Goal: Use online tool/utility: Utilize a website feature to perform a specific function

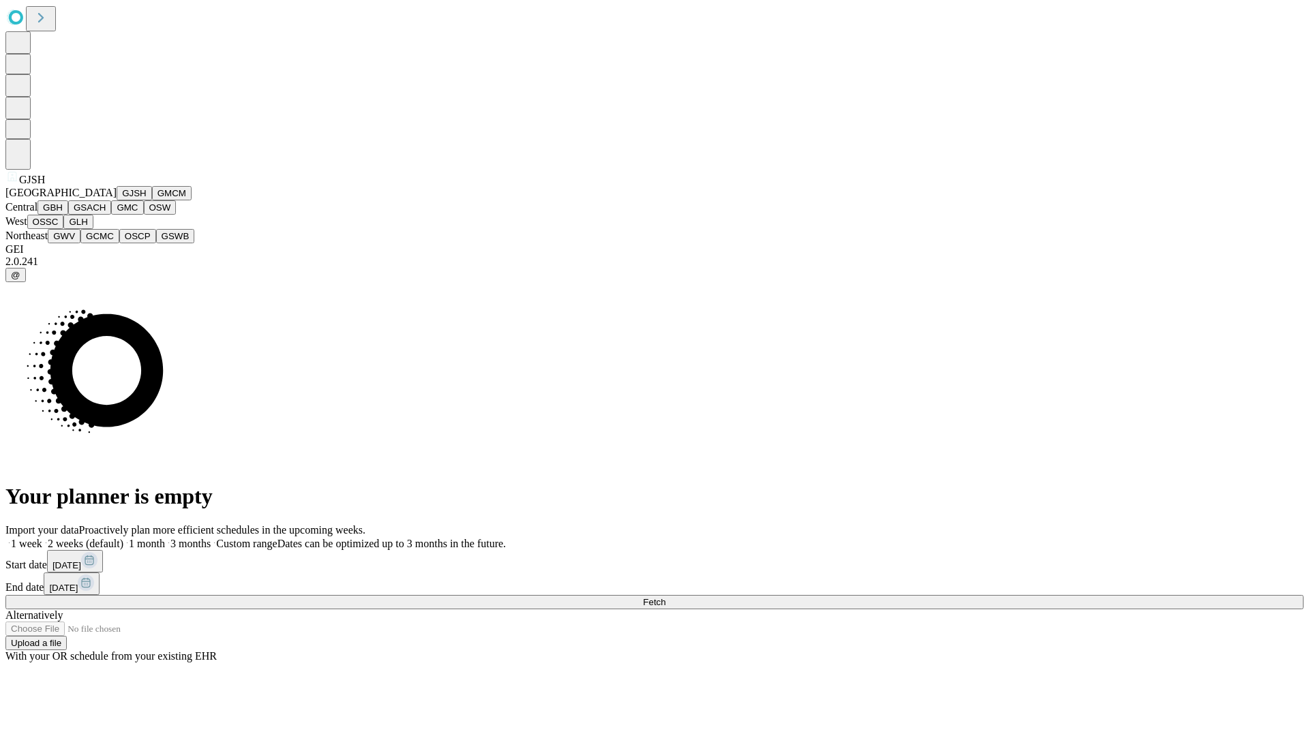
click at [117, 200] on button "GJSH" at bounding box center [134, 193] width 35 height 14
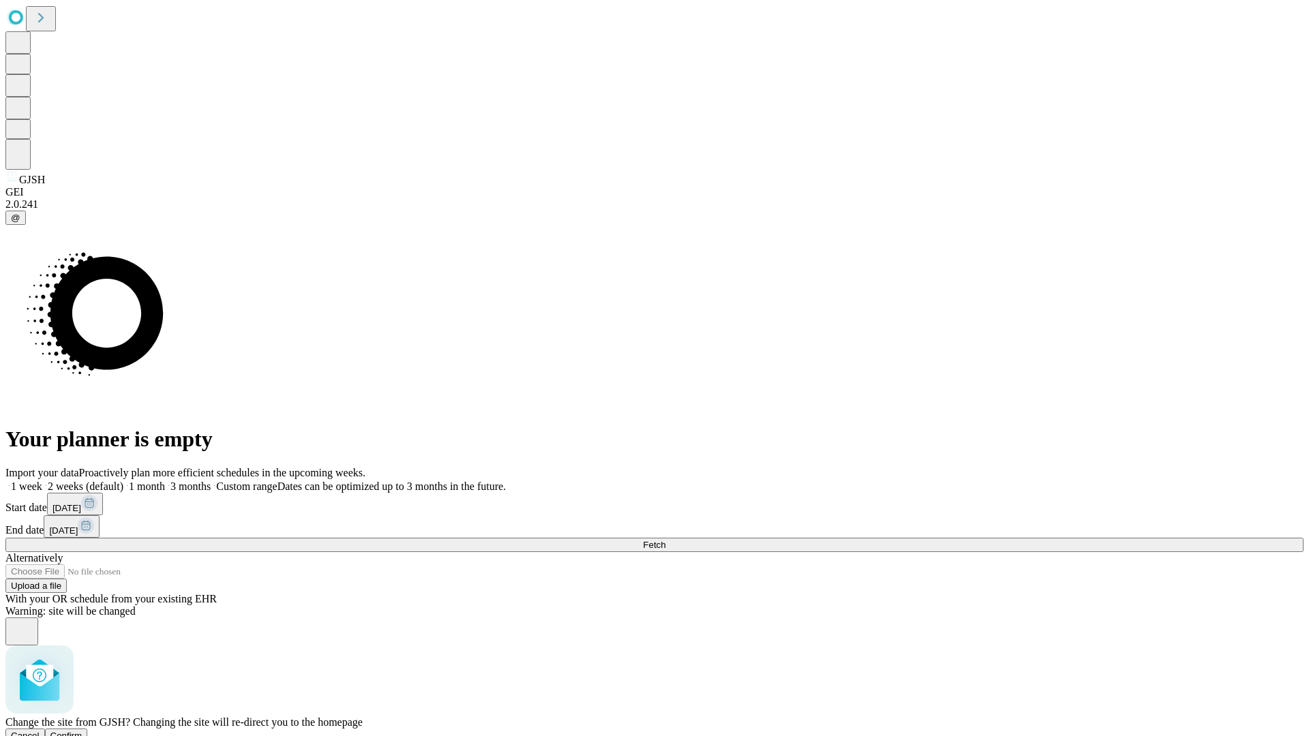
click at [82, 731] on span "Confirm" at bounding box center [66, 736] width 32 height 10
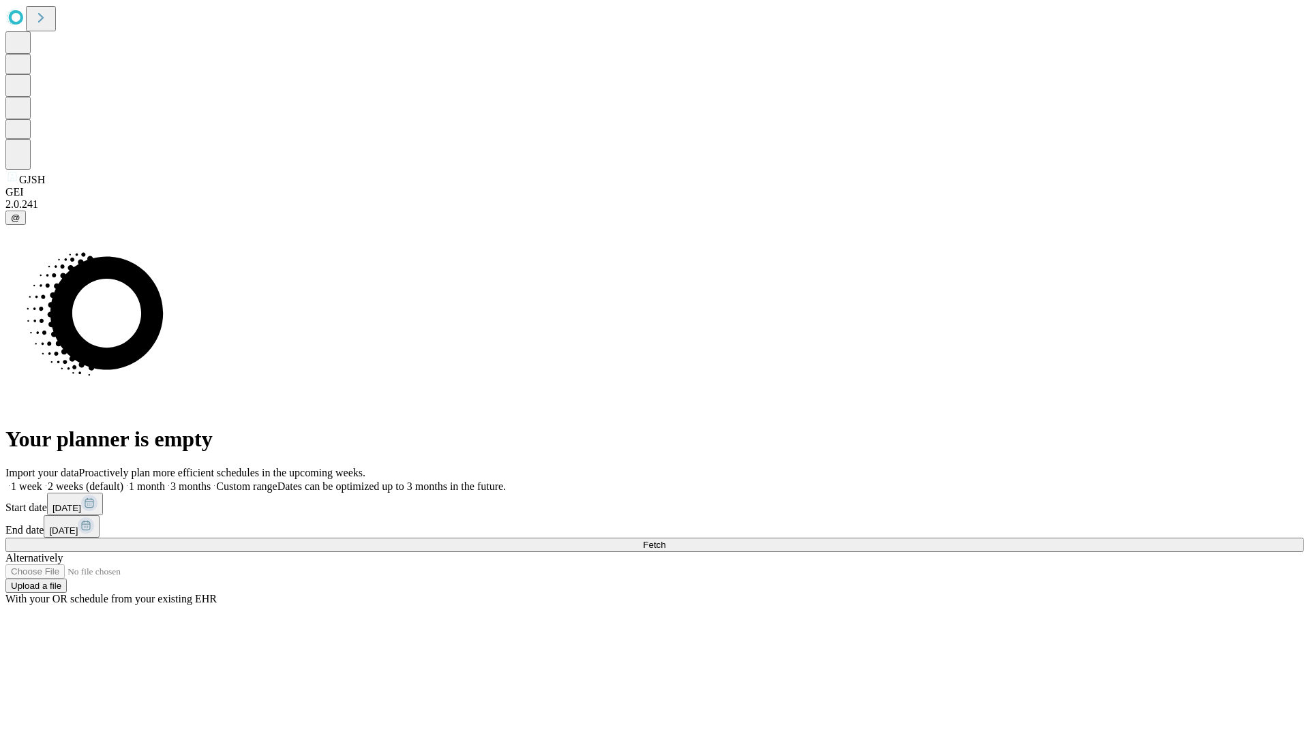
click at [123, 481] on label "2 weeks (default)" at bounding box center [82, 487] width 81 height 12
click at [665, 540] on span "Fetch" at bounding box center [654, 545] width 22 height 10
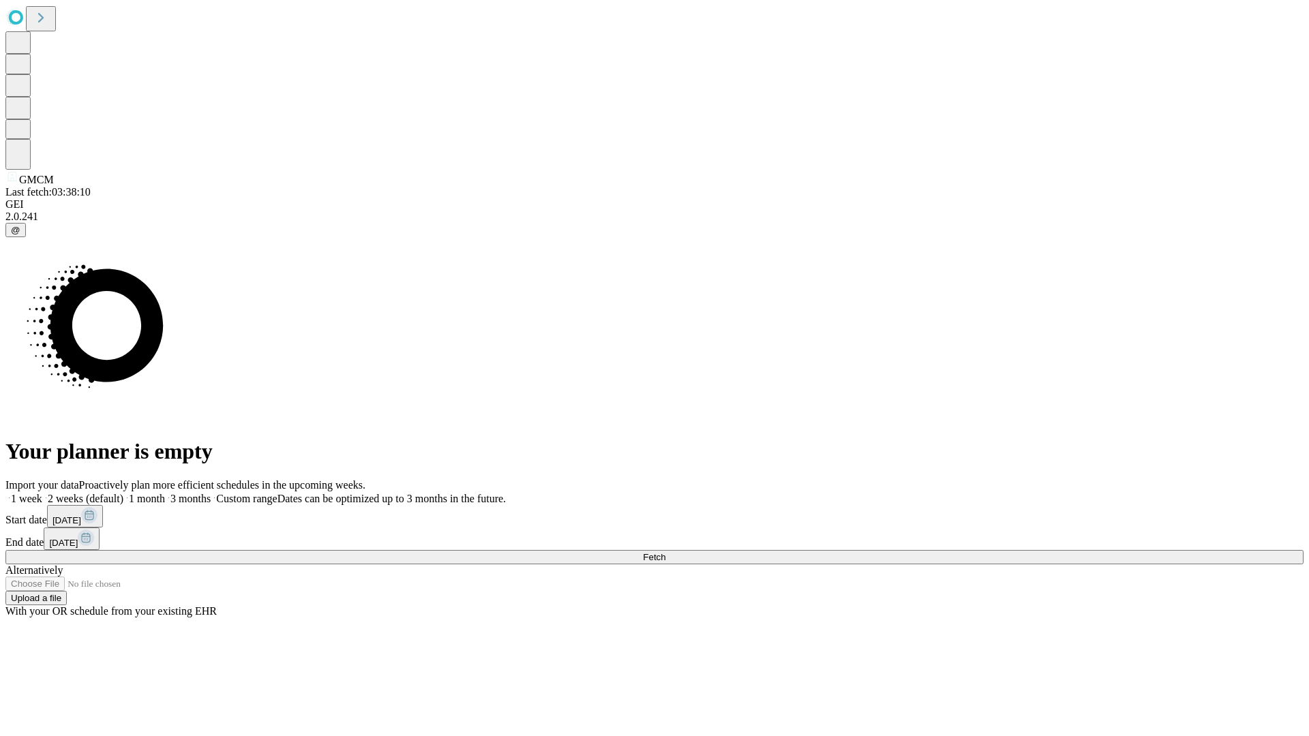
click at [123, 493] on label "2 weeks (default)" at bounding box center [82, 499] width 81 height 12
click at [665, 552] on span "Fetch" at bounding box center [654, 557] width 22 height 10
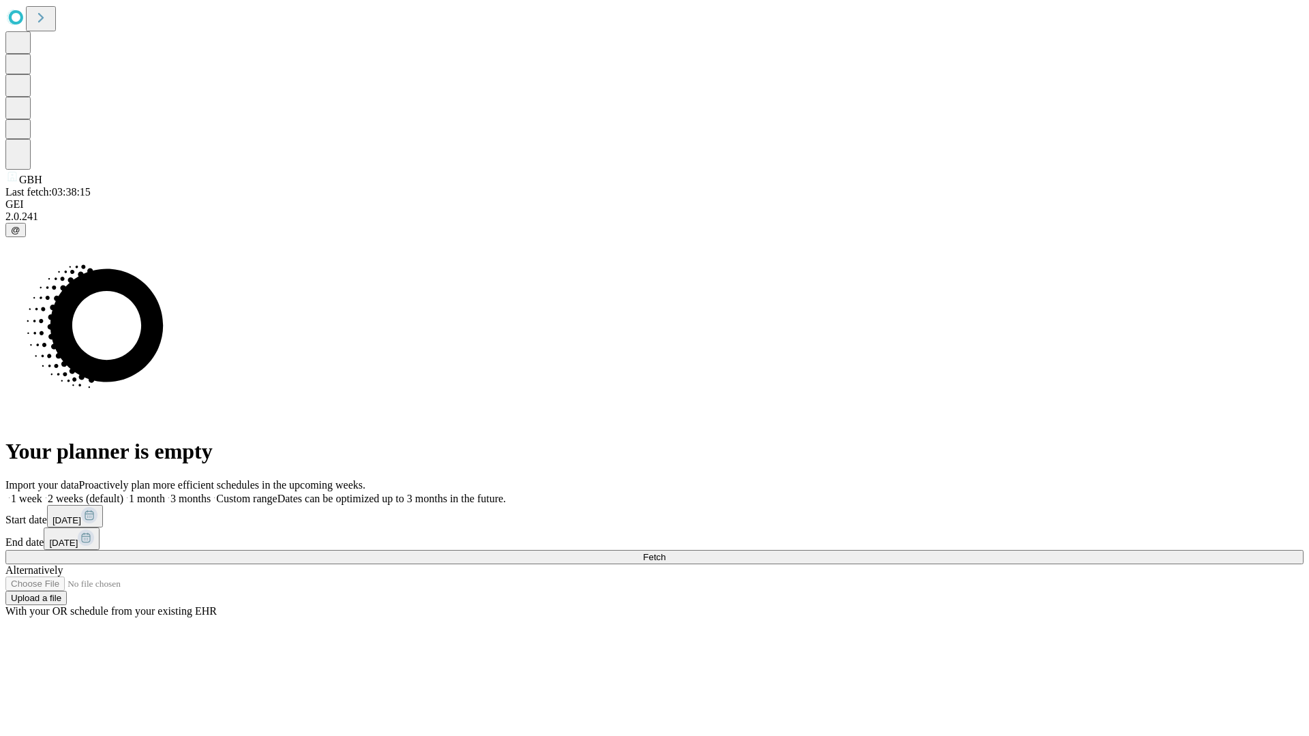
click at [123, 493] on label "2 weeks (default)" at bounding box center [82, 499] width 81 height 12
click at [665, 552] on span "Fetch" at bounding box center [654, 557] width 22 height 10
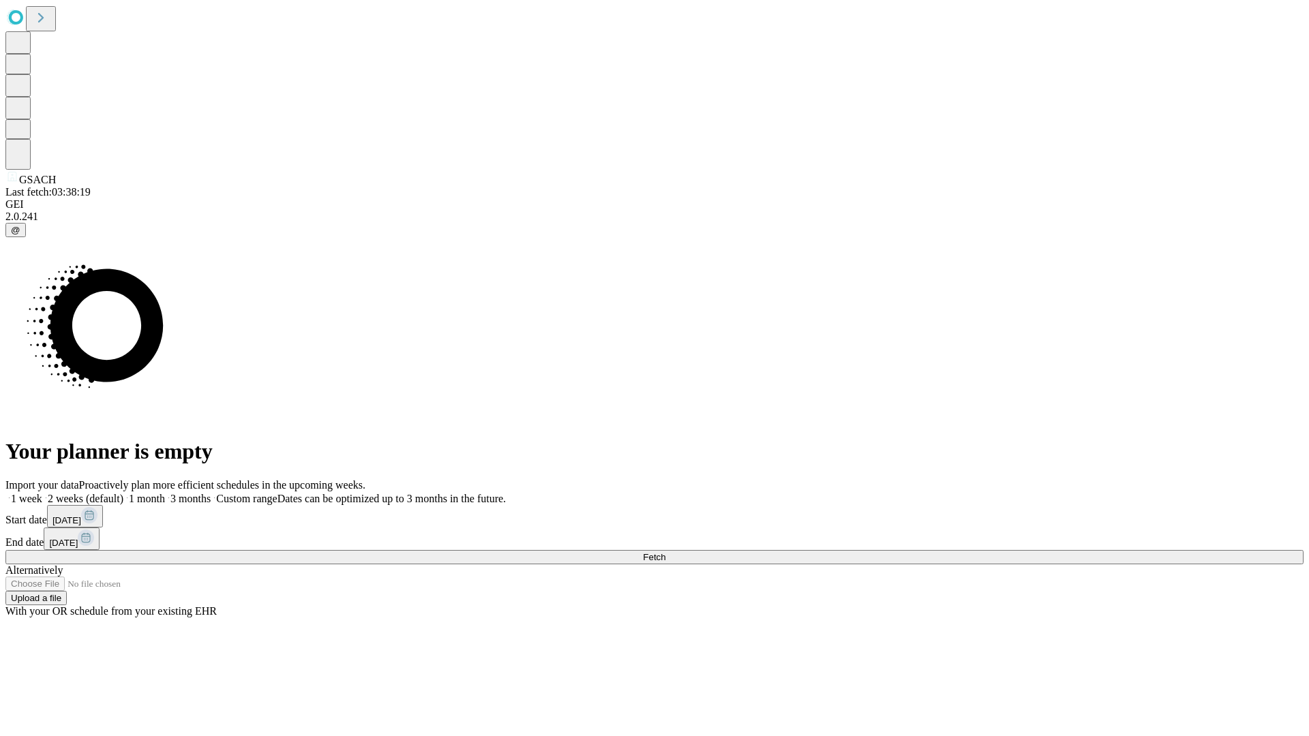
click at [123, 493] on label "2 weeks (default)" at bounding box center [82, 499] width 81 height 12
click at [665, 552] on span "Fetch" at bounding box center [654, 557] width 22 height 10
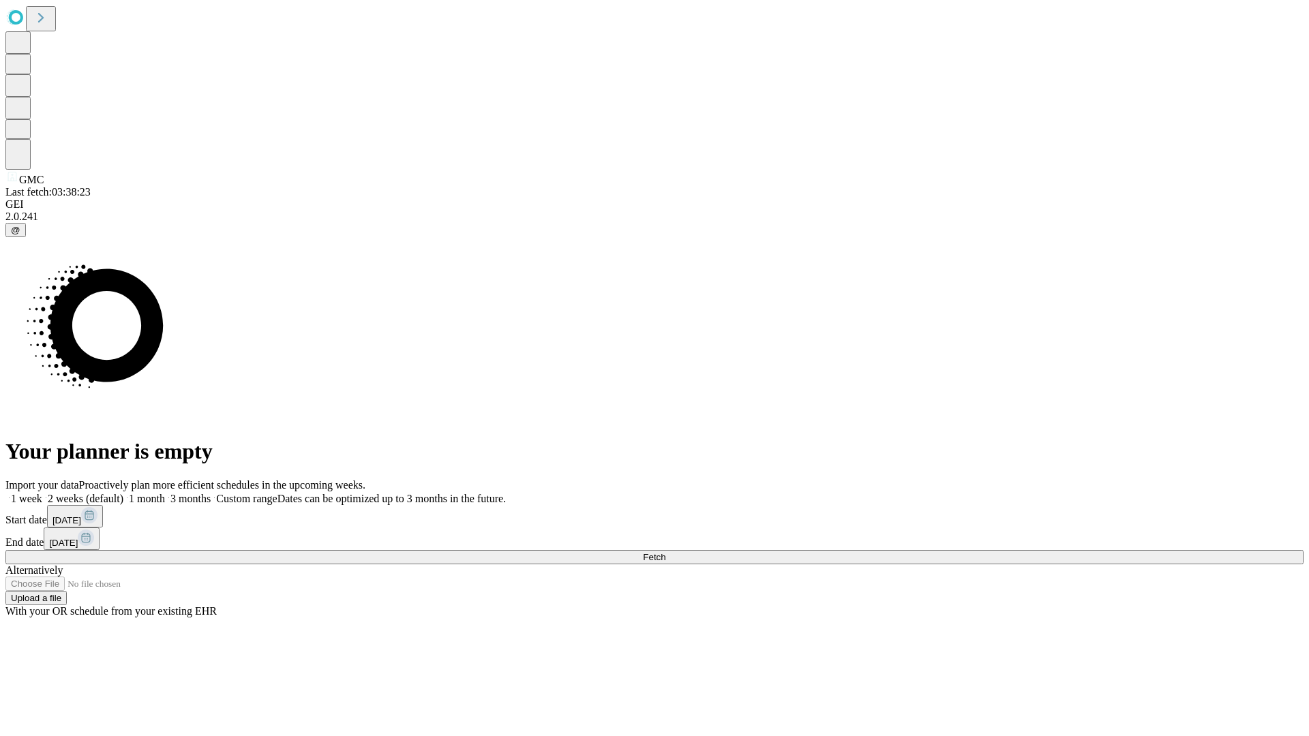
click at [123, 493] on label "2 weeks (default)" at bounding box center [82, 499] width 81 height 12
click at [665, 552] on span "Fetch" at bounding box center [654, 557] width 22 height 10
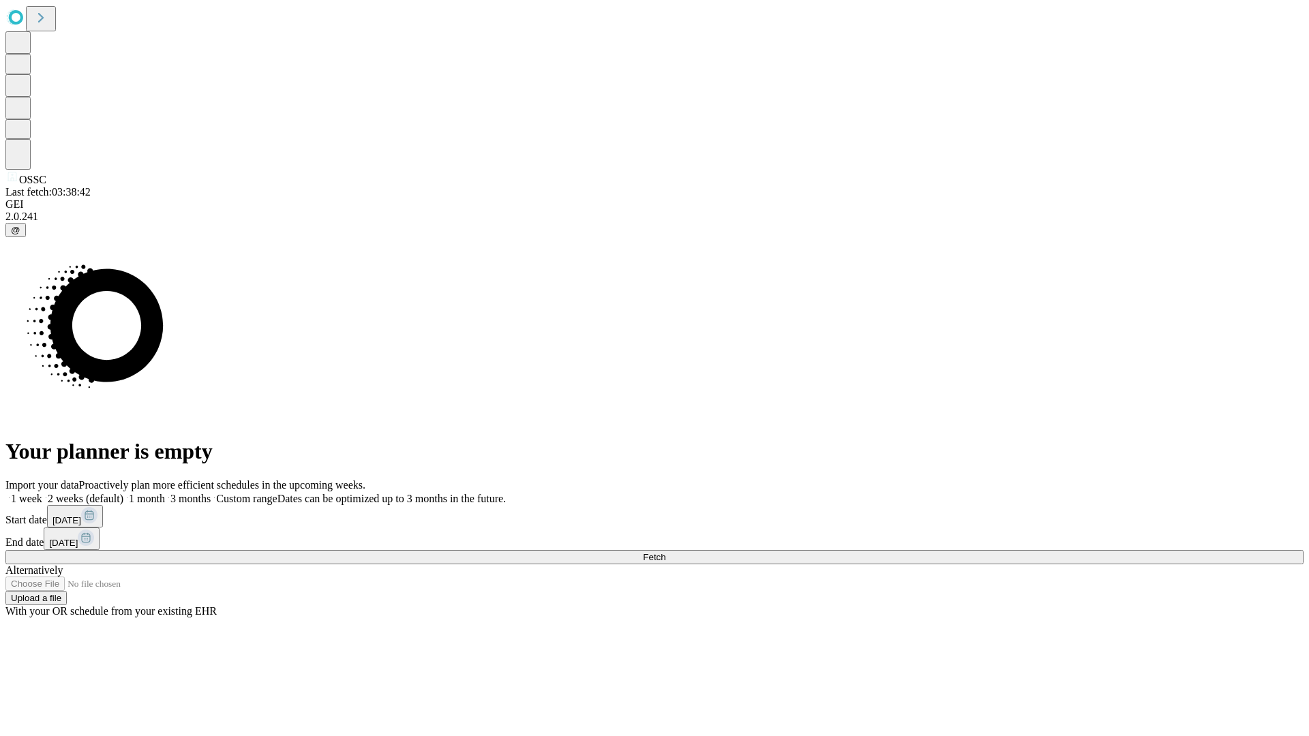
click at [123, 493] on label "2 weeks (default)" at bounding box center [82, 499] width 81 height 12
click at [665, 552] on span "Fetch" at bounding box center [654, 557] width 22 height 10
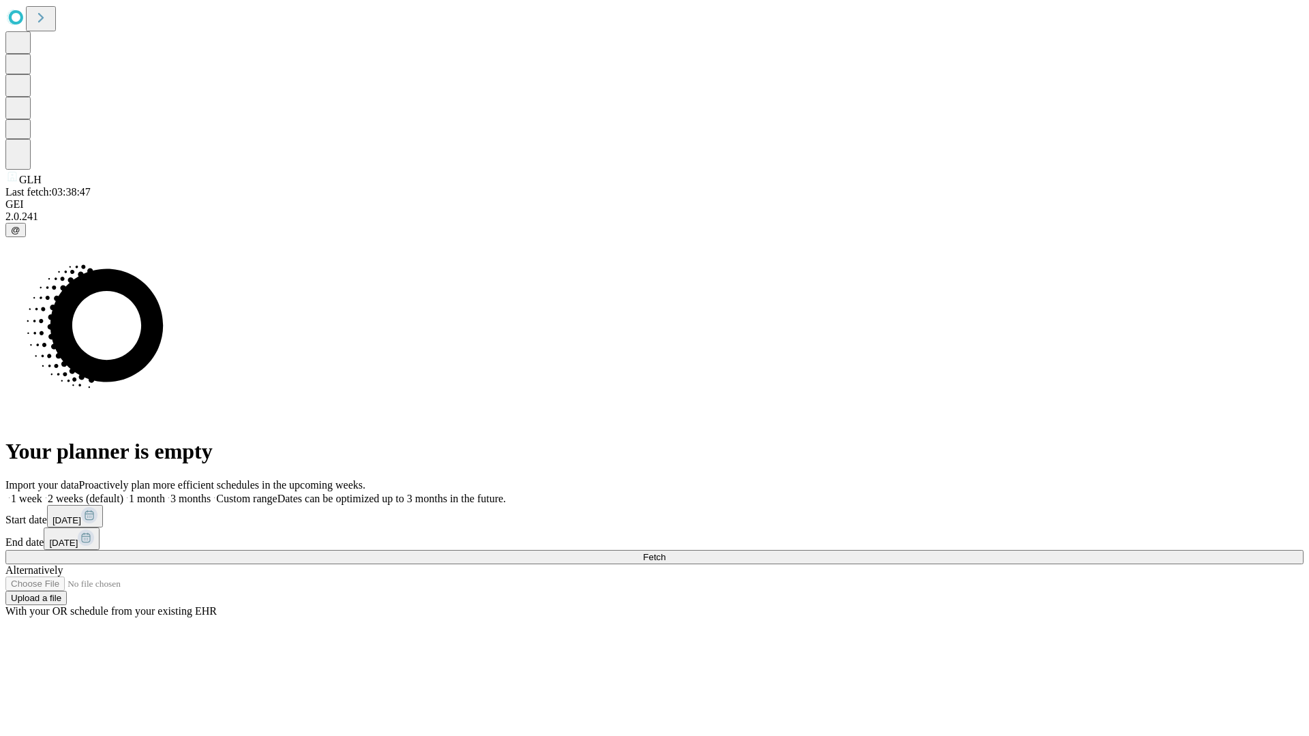
click at [123, 493] on label "2 weeks (default)" at bounding box center [82, 499] width 81 height 12
click at [665, 552] on span "Fetch" at bounding box center [654, 557] width 22 height 10
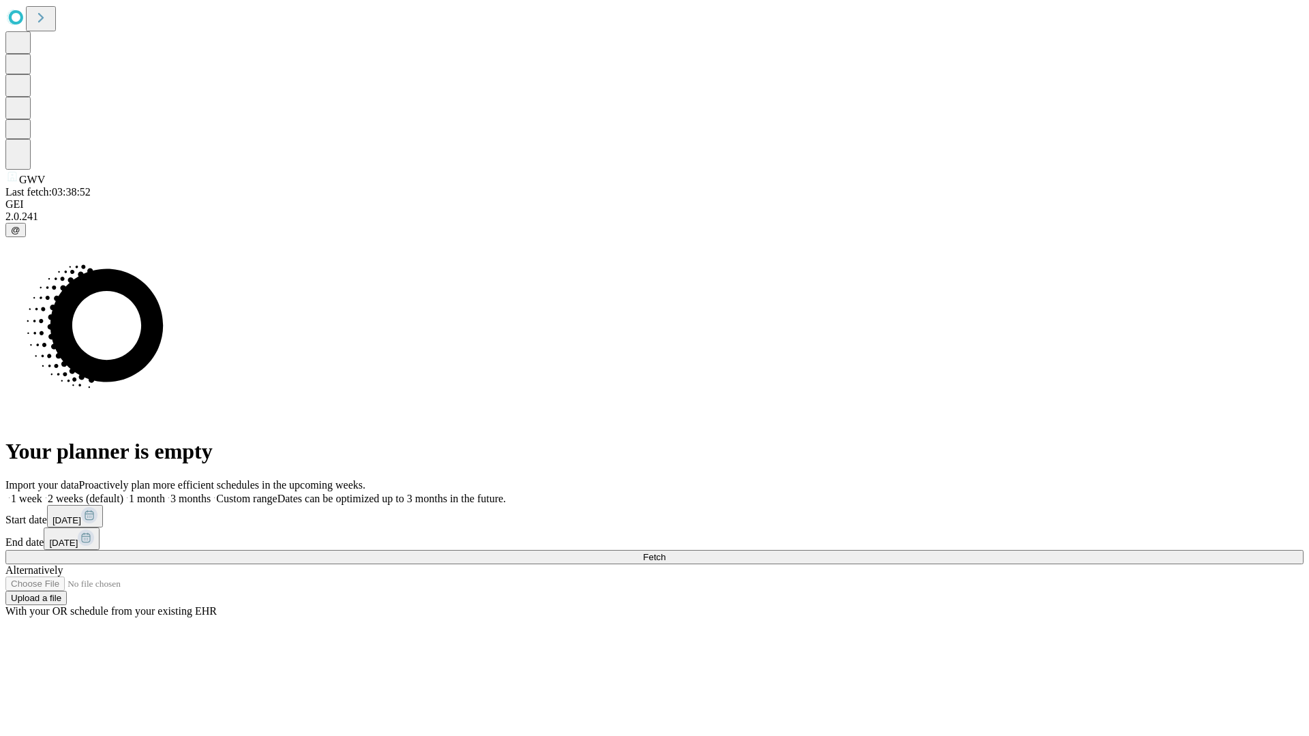
click at [123, 493] on label "2 weeks (default)" at bounding box center [82, 499] width 81 height 12
click at [665, 552] on span "Fetch" at bounding box center [654, 557] width 22 height 10
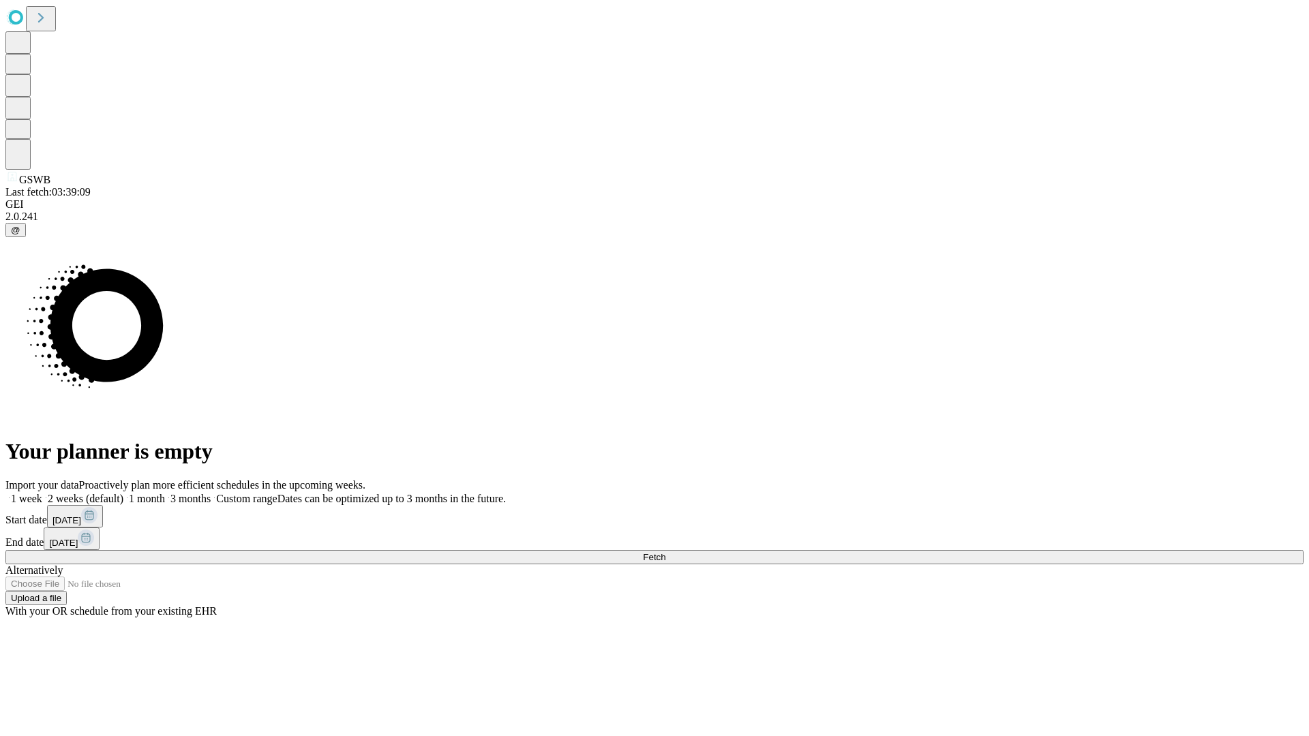
click at [123, 493] on label "2 weeks (default)" at bounding box center [82, 499] width 81 height 12
click at [665, 552] on span "Fetch" at bounding box center [654, 557] width 22 height 10
